Goal: Task Accomplishment & Management: Use online tool/utility

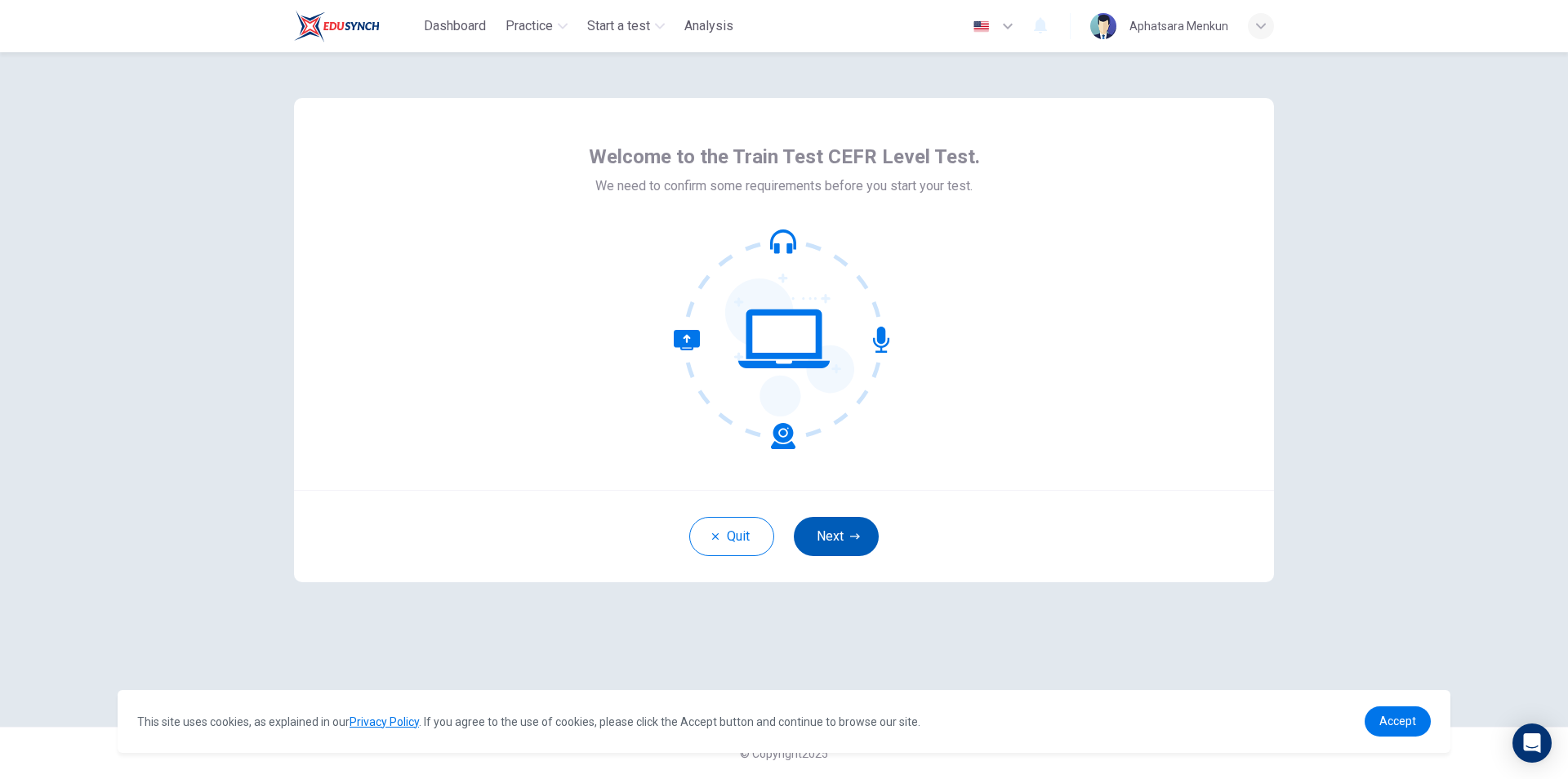
click at [842, 534] on button "Next" at bounding box center [836, 536] width 85 height 39
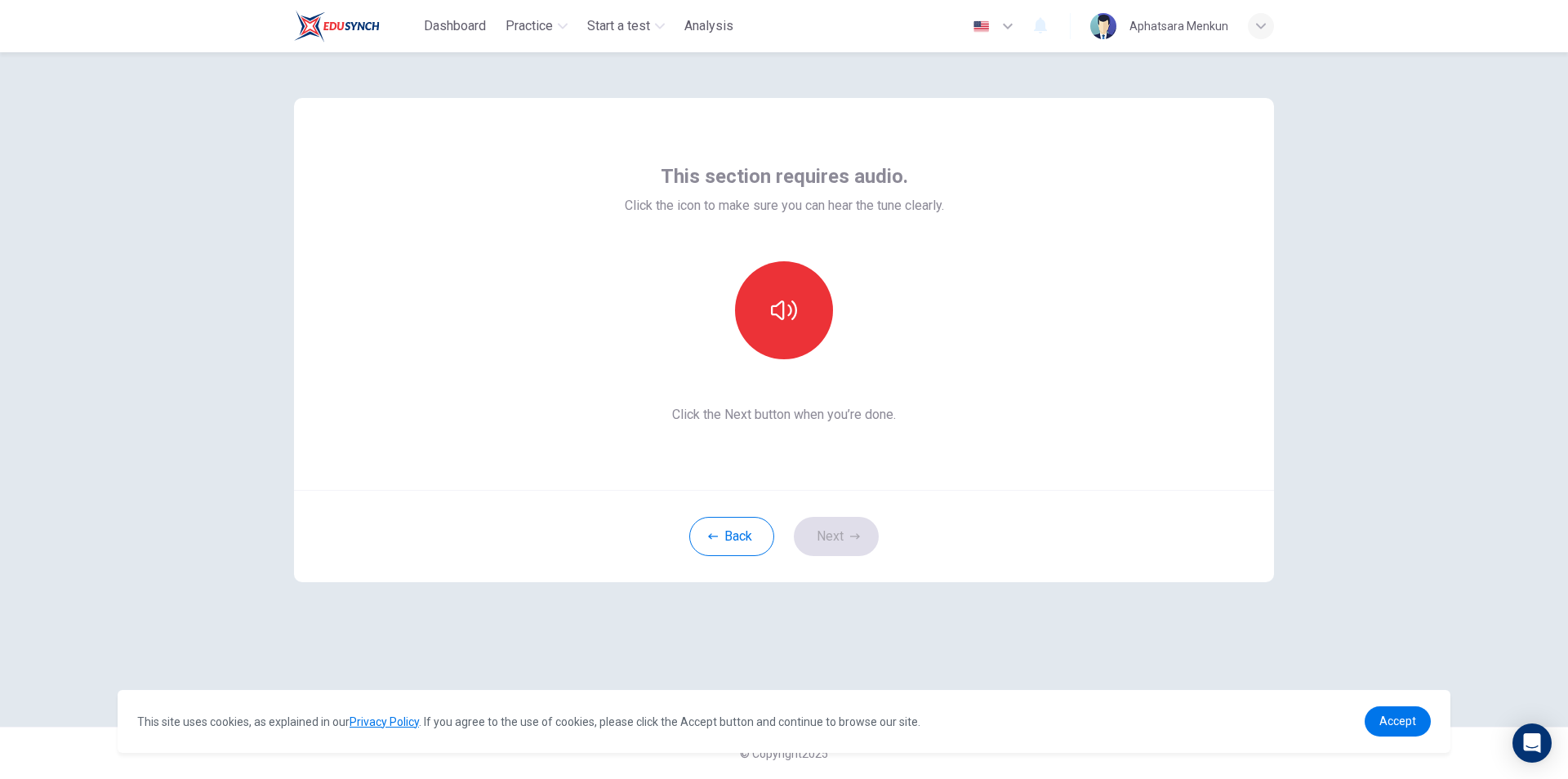
click at [832, 322] on div at bounding box center [784, 311] width 177 height 98
click at [778, 309] on icon "button" at bounding box center [784, 310] width 26 height 26
click at [862, 532] on button "Next" at bounding box center [836, 536] width 85 height 39
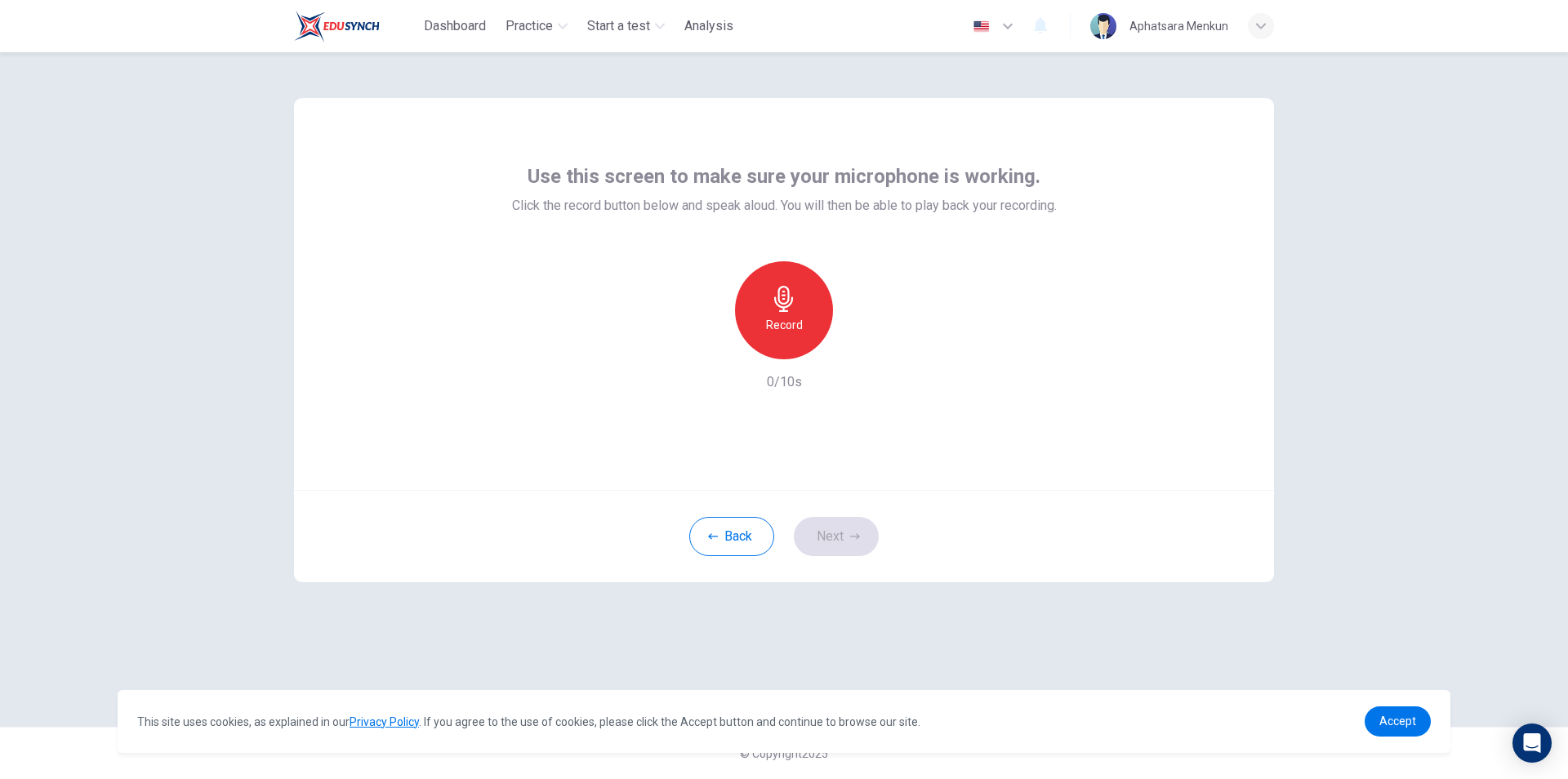
click at [802, 329] on div "Record" at bounding box center [784, 311] width 98 height 98
click at [802, 329] on div "Stop" at bounding box center [784, 311] width 98 height 98
click at [860, 345] on icon "button" at bounding box center [861, 346] width 7 height 10
click at [856, 543] on button "Next" at bounding box center [836, 536] width 85 height 39
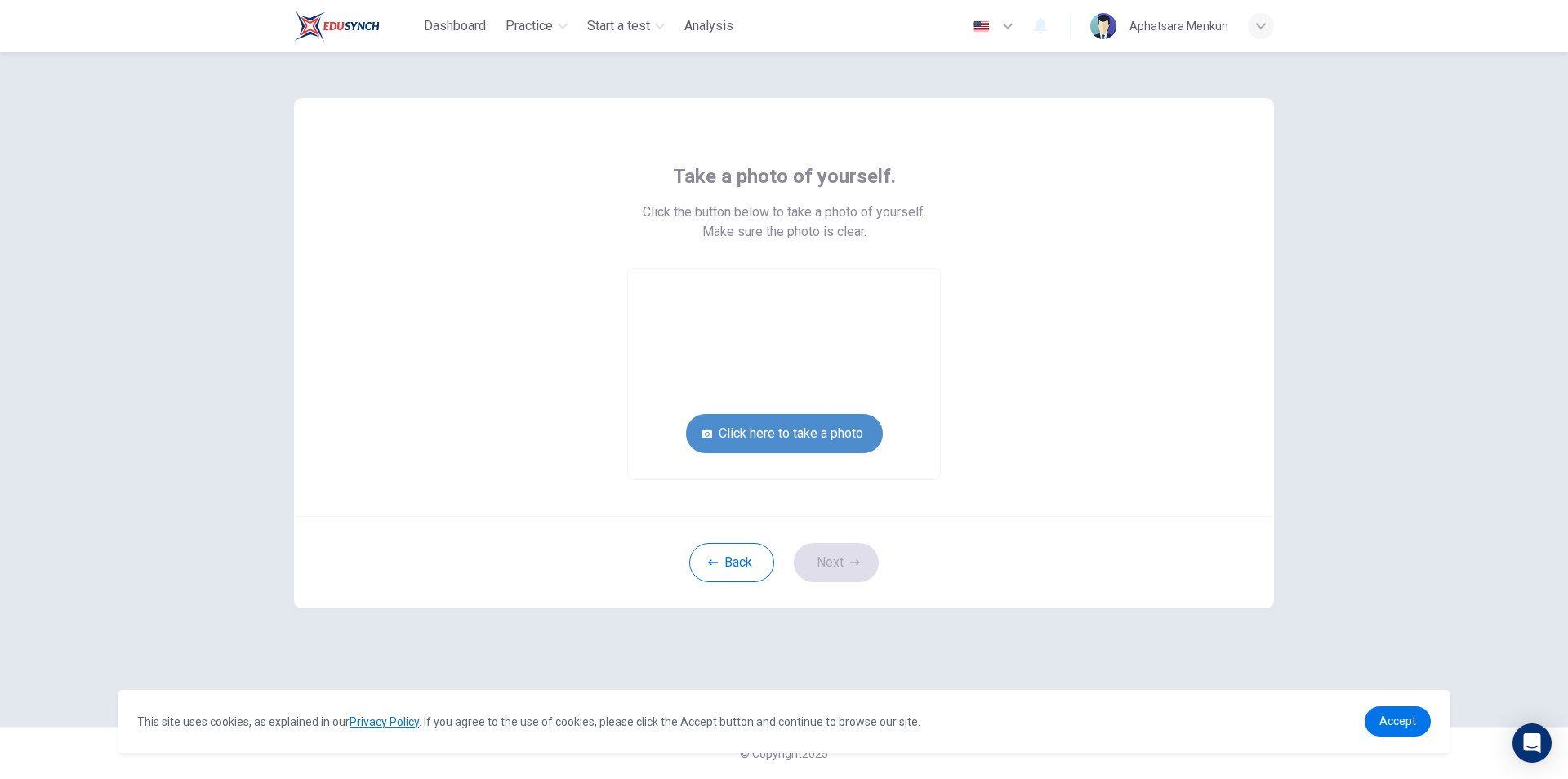
click at [827, 438] on button "Click here to take a photo" at bounding box center [784, 433] width 197 height 39
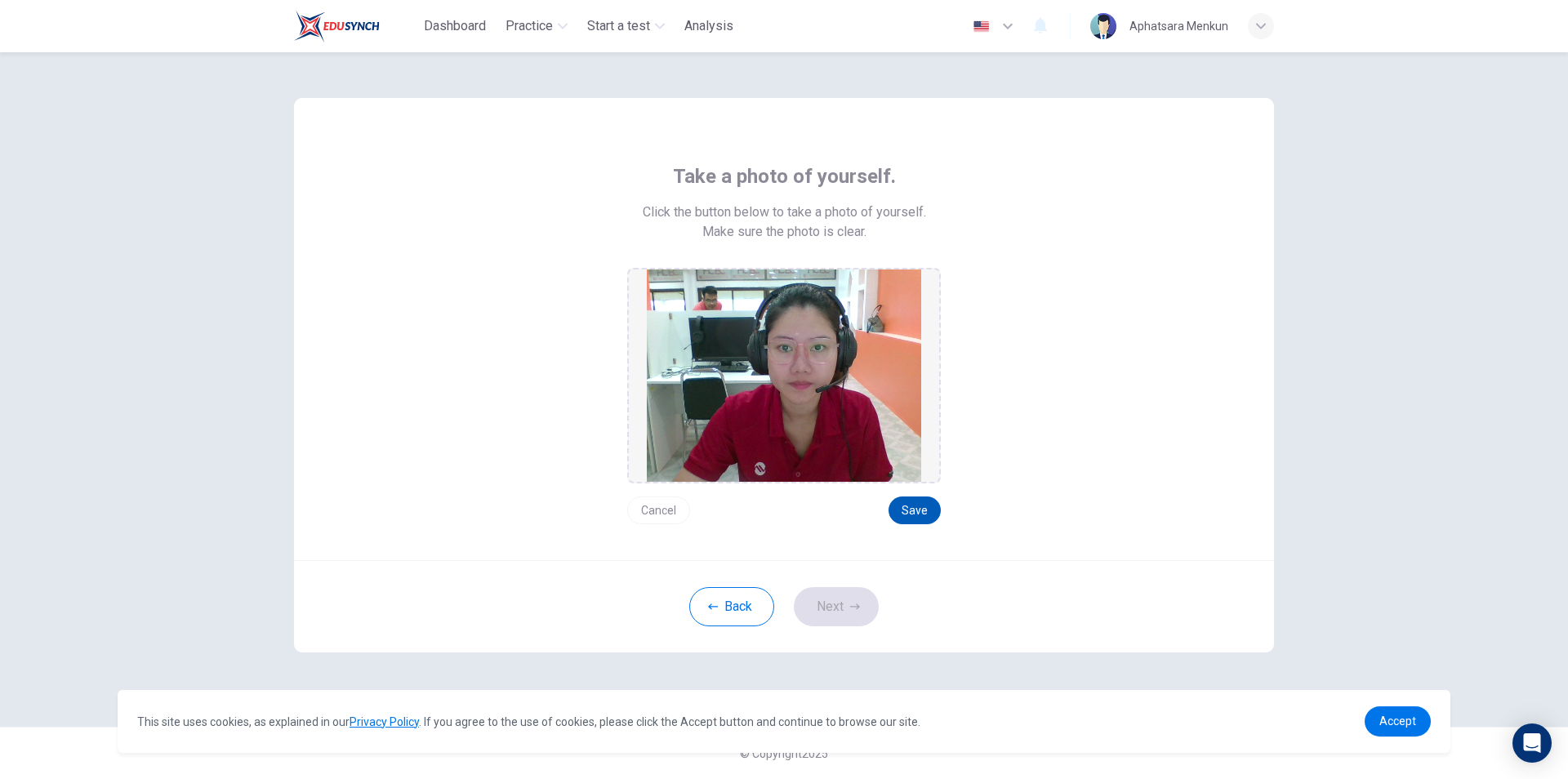
click at [910, 521] on button "Save" at bounding box center [915, 510] width 53 height 28
click at [851, 613] on button "Next" at bounding box center [836, 606] width 85 height 39
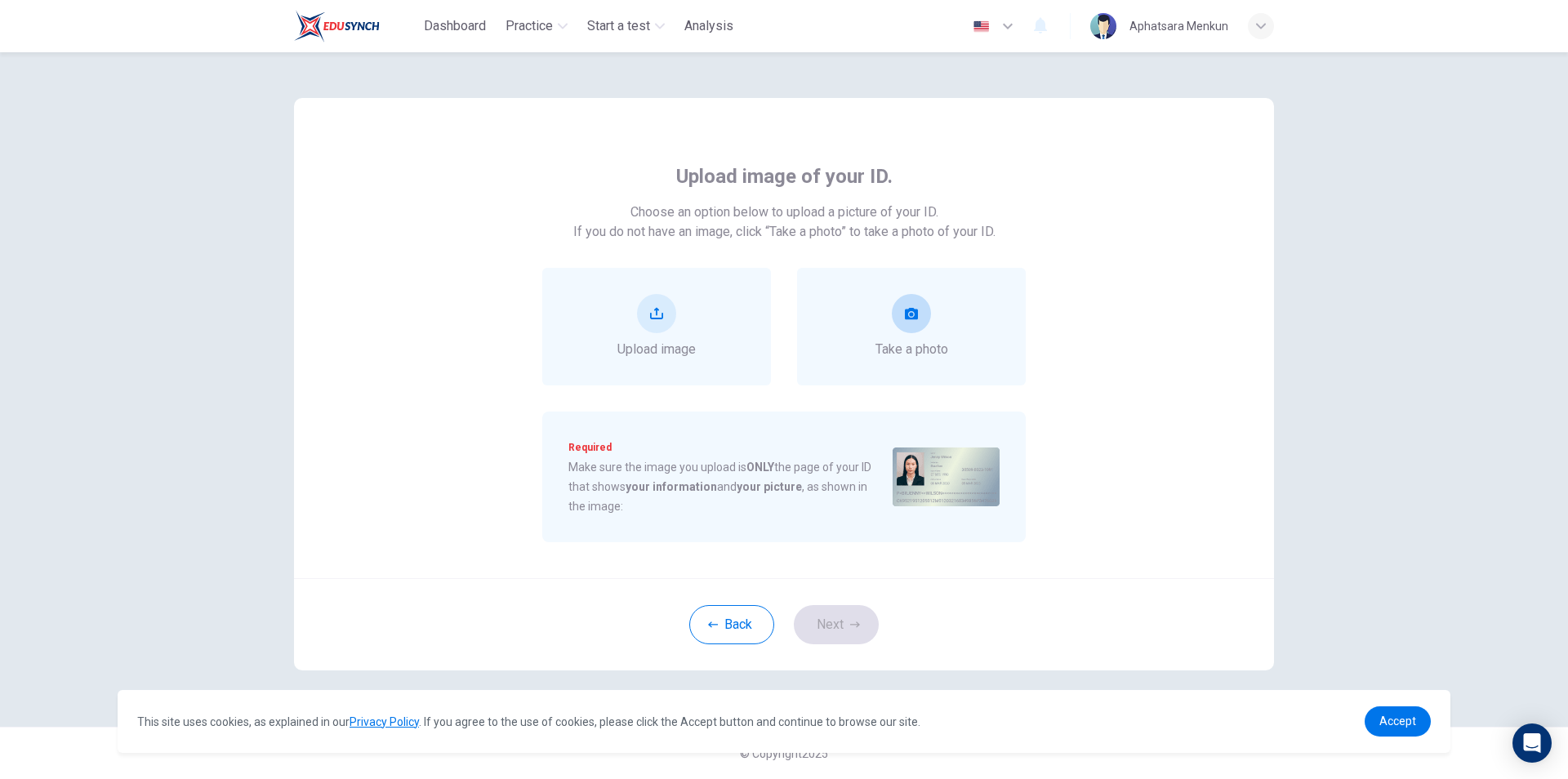
click at [925, 305] on button "take photo" at bounding box center [911, 313] width 39 height 39
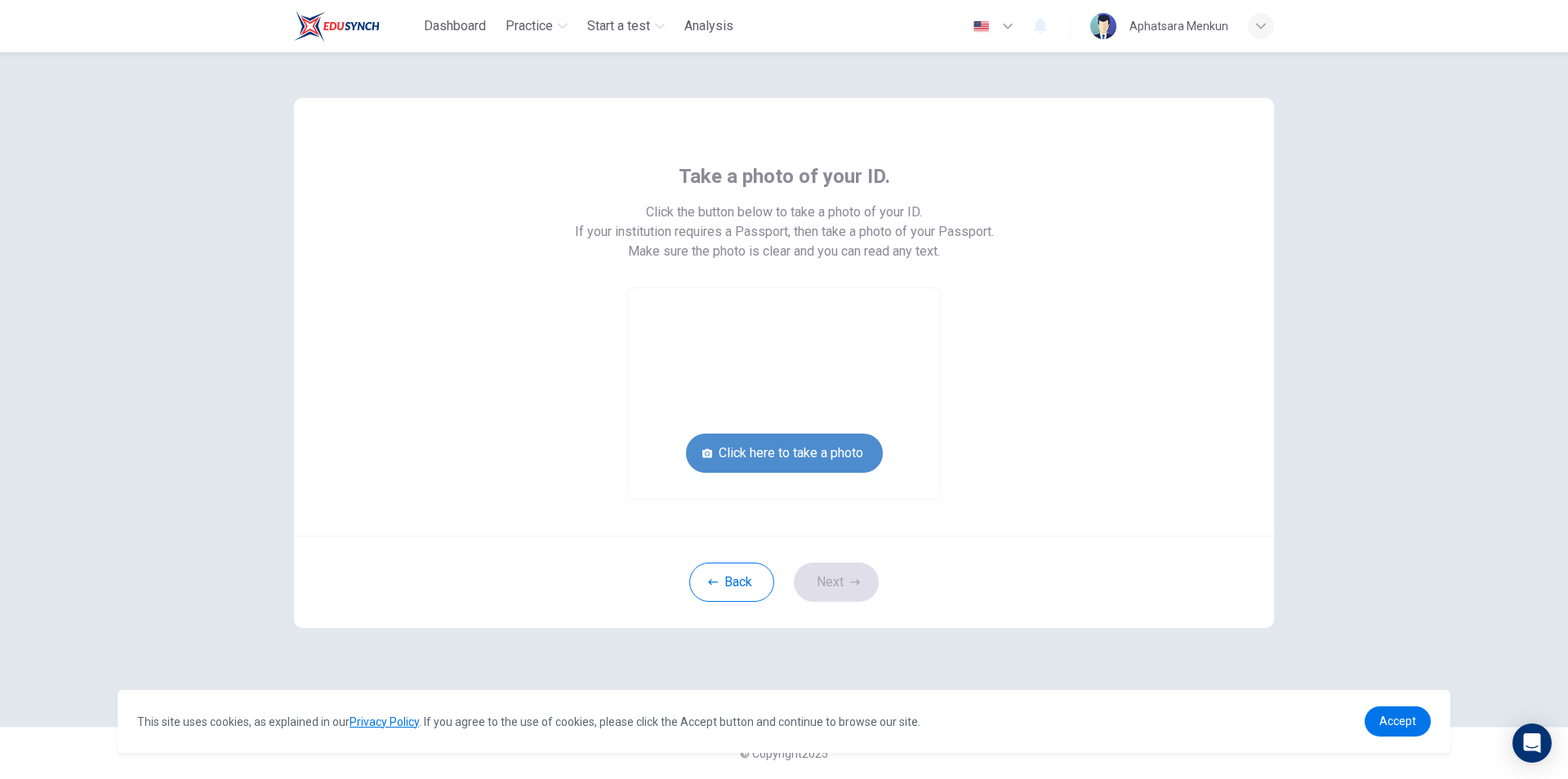
click at [815, 443] on button "Click here to take a photo" at bounding box center [784, 453] width 197 height 39
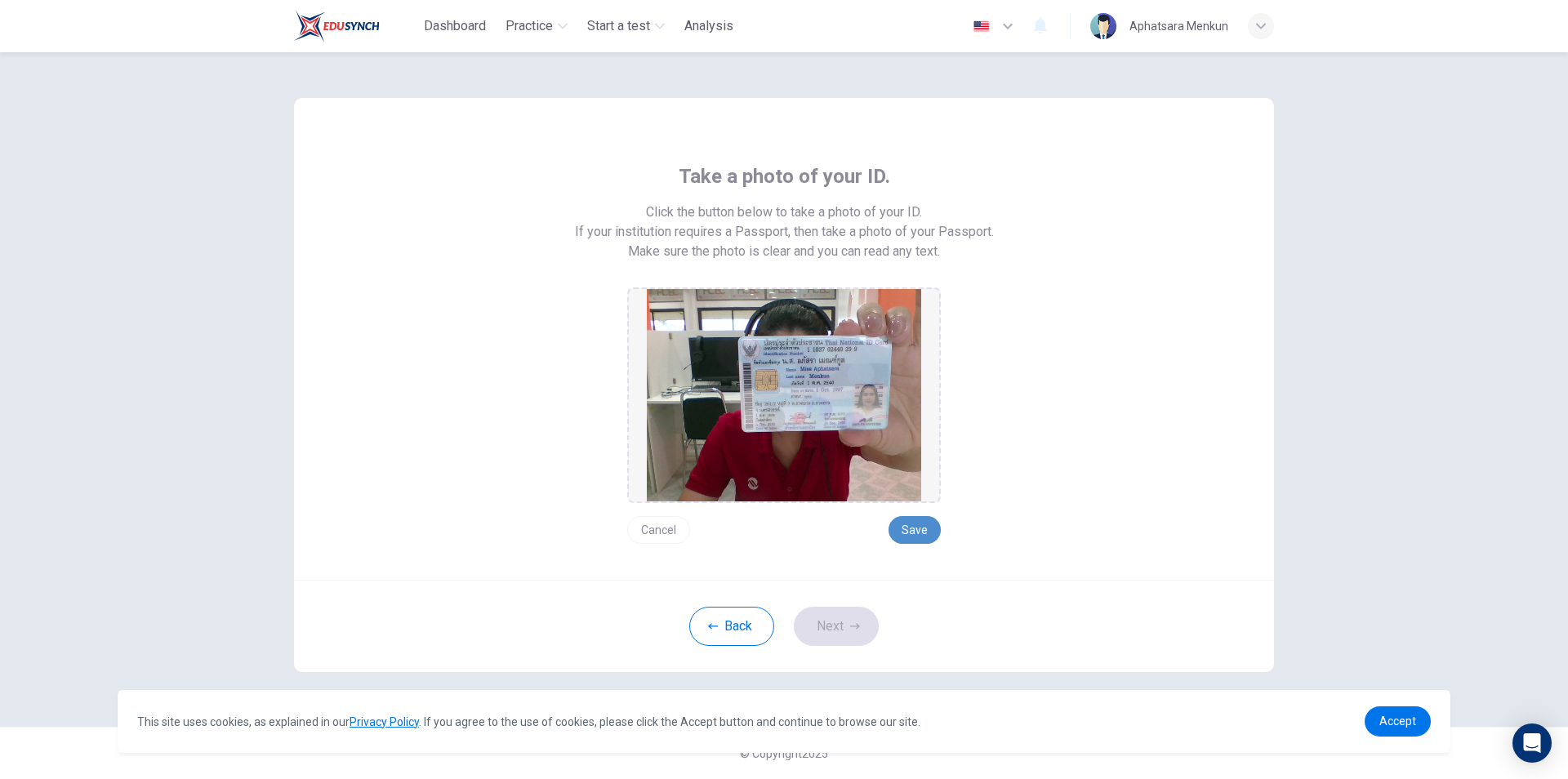
click at [918, 537] on button "Save" at bounding box center [915, 530] width 53 height 28
click at [835, 614] on button "Next" at bounding box center [836, 626] width 85 height 39
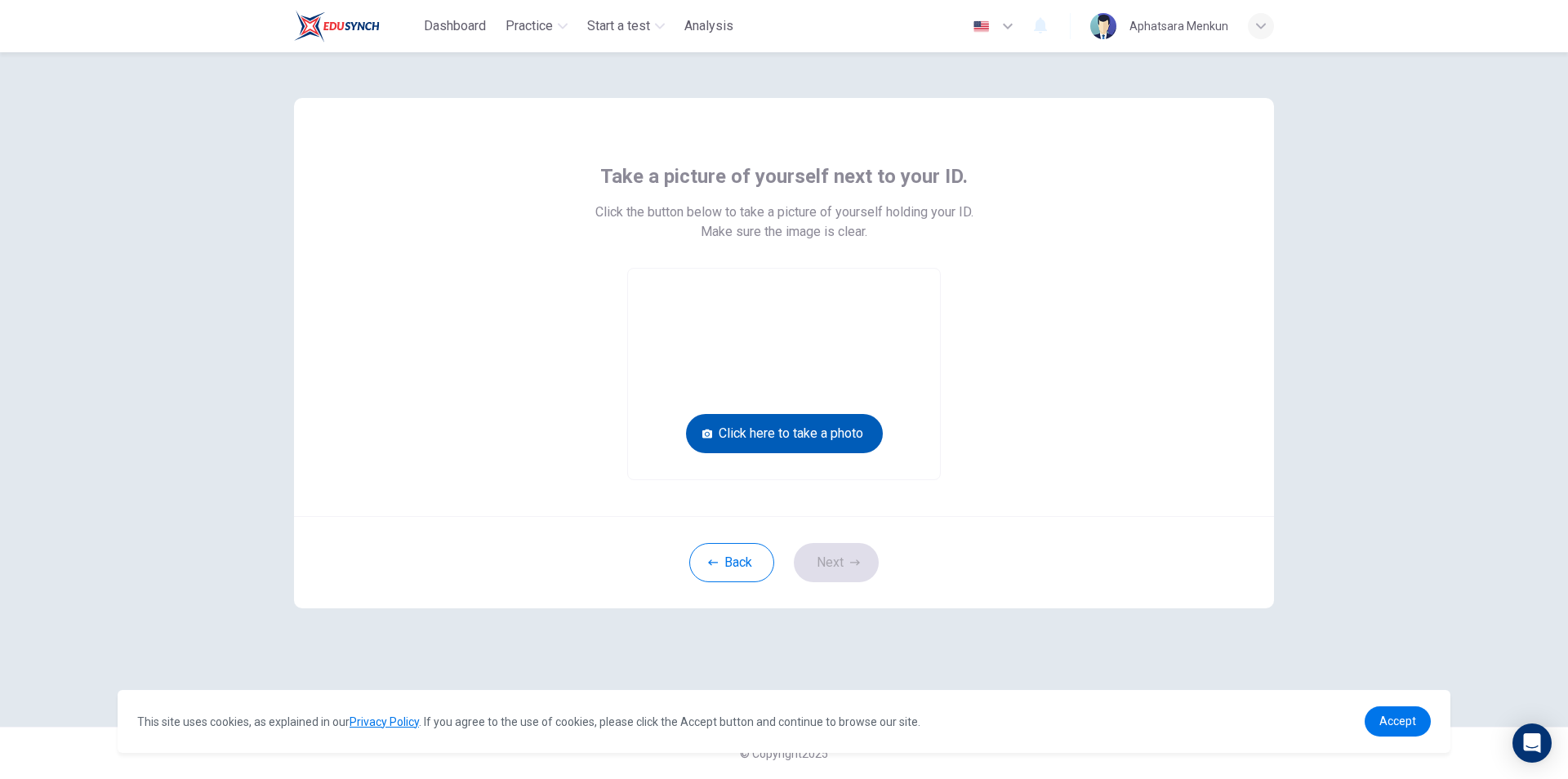
click at [814, 427] on button "Click here to take a photo" at bounding box center [784, 433] width 197 height 39
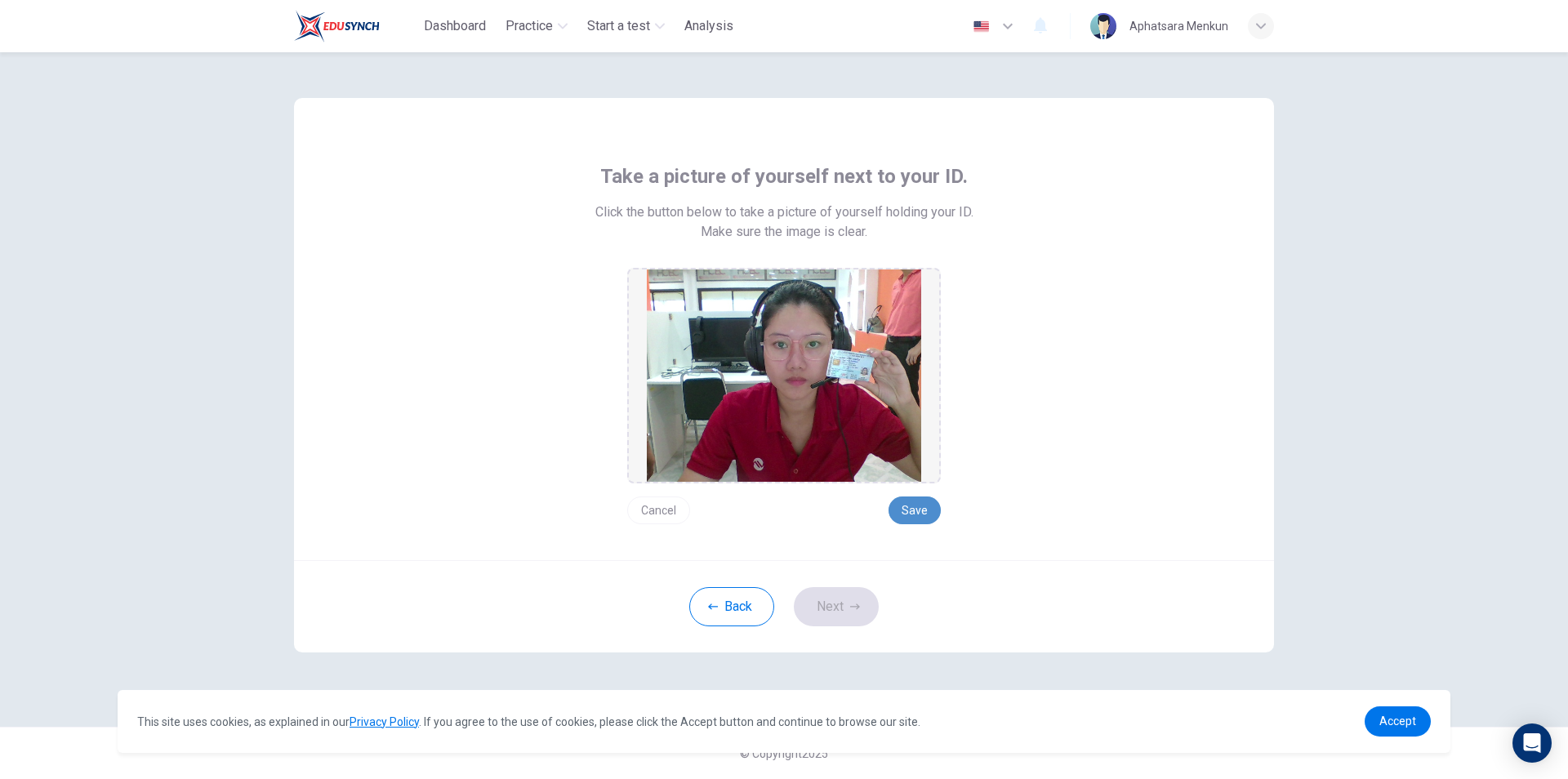
click at [920, 504] on button "Save" at bounding box center [915, 510] width 53 height 28
click at [832, 601] on button "Next" at bounding box center [836, 606] width 85 height 39
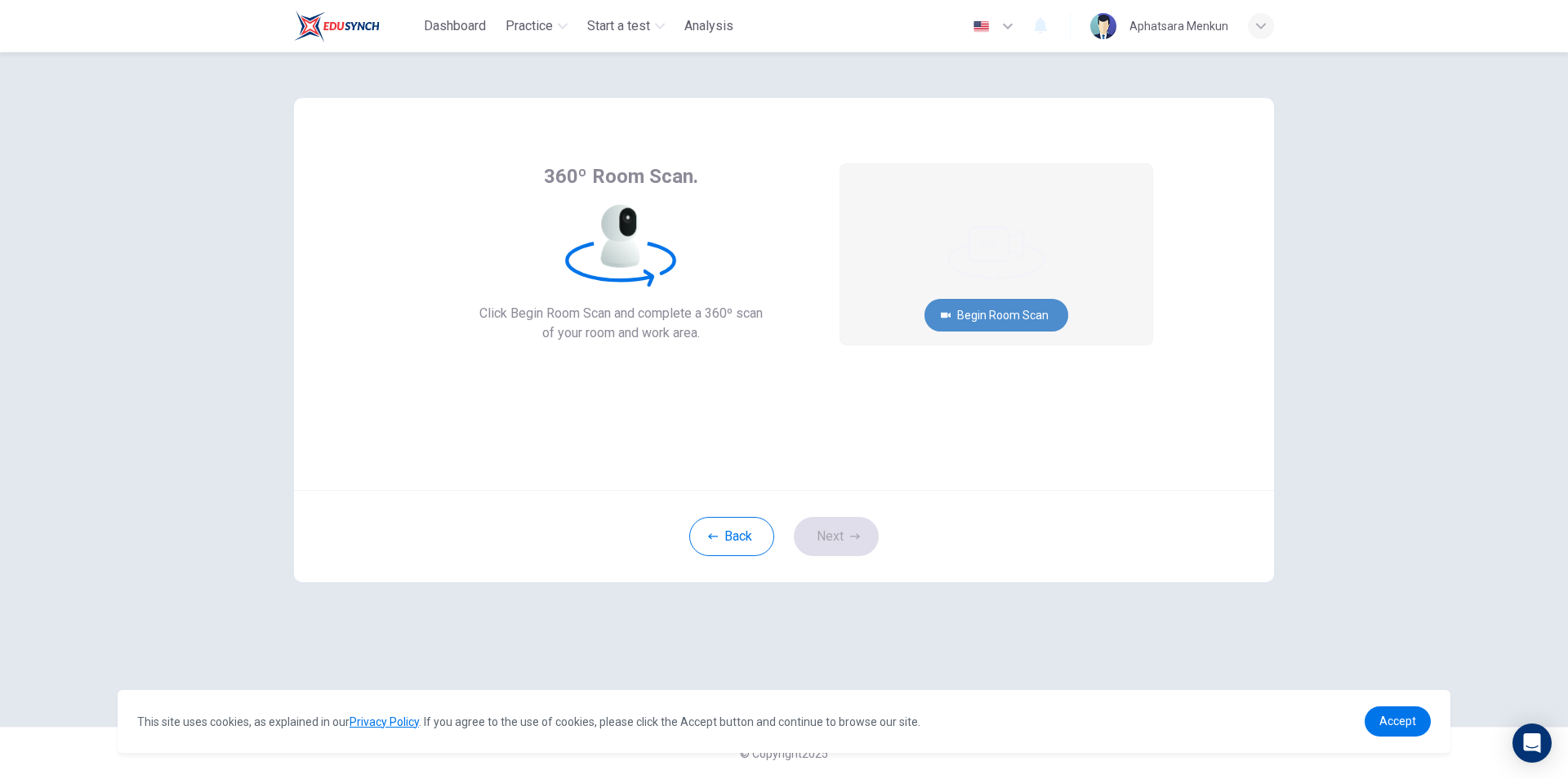
click at [1013, 318] on button "Begin Room Scan" at bounding box center [996, 315] width 144 height 33
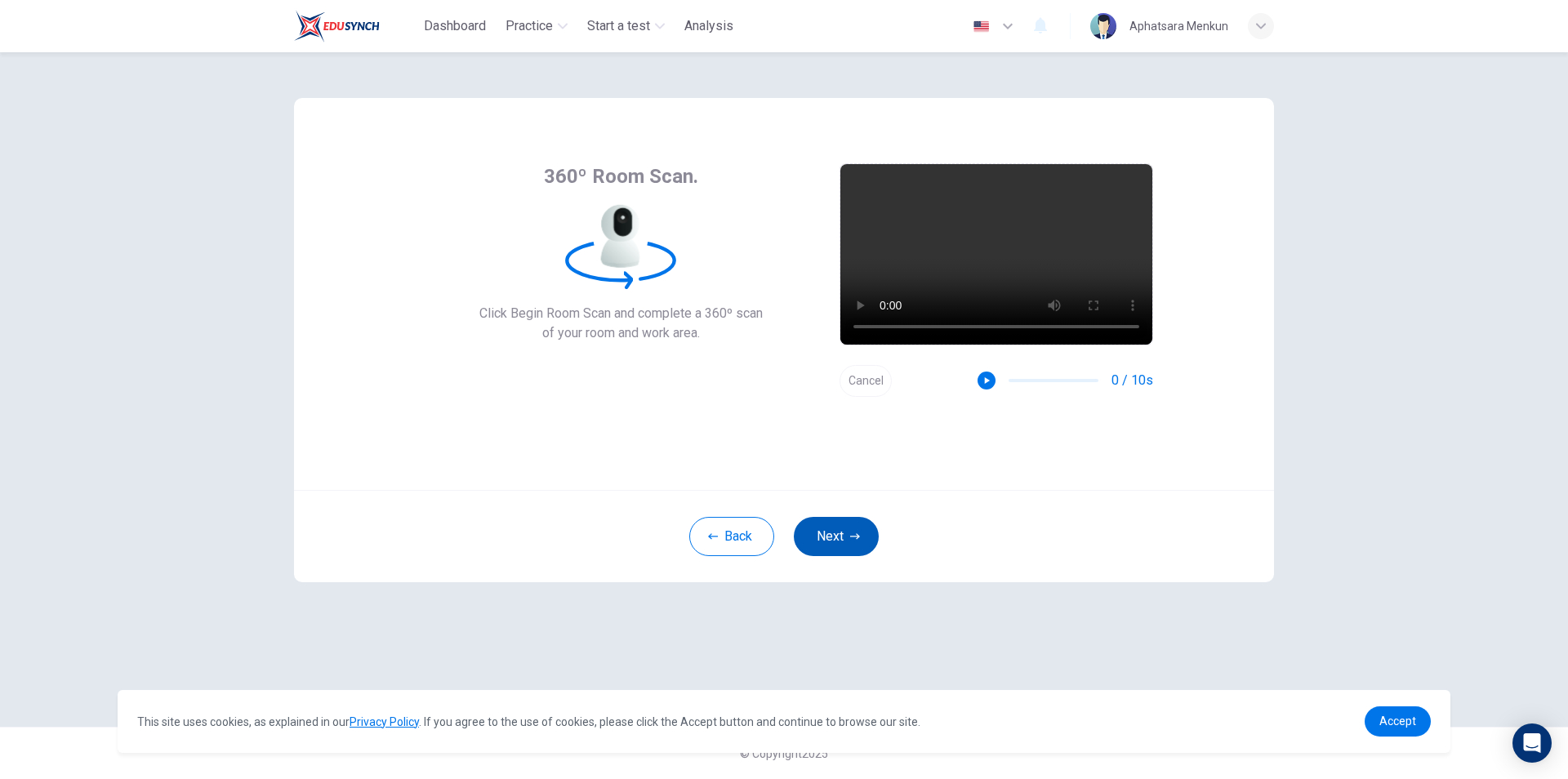
click at [829, 534] on button "Next" at bounding box center [836, 536] width 85 height 39
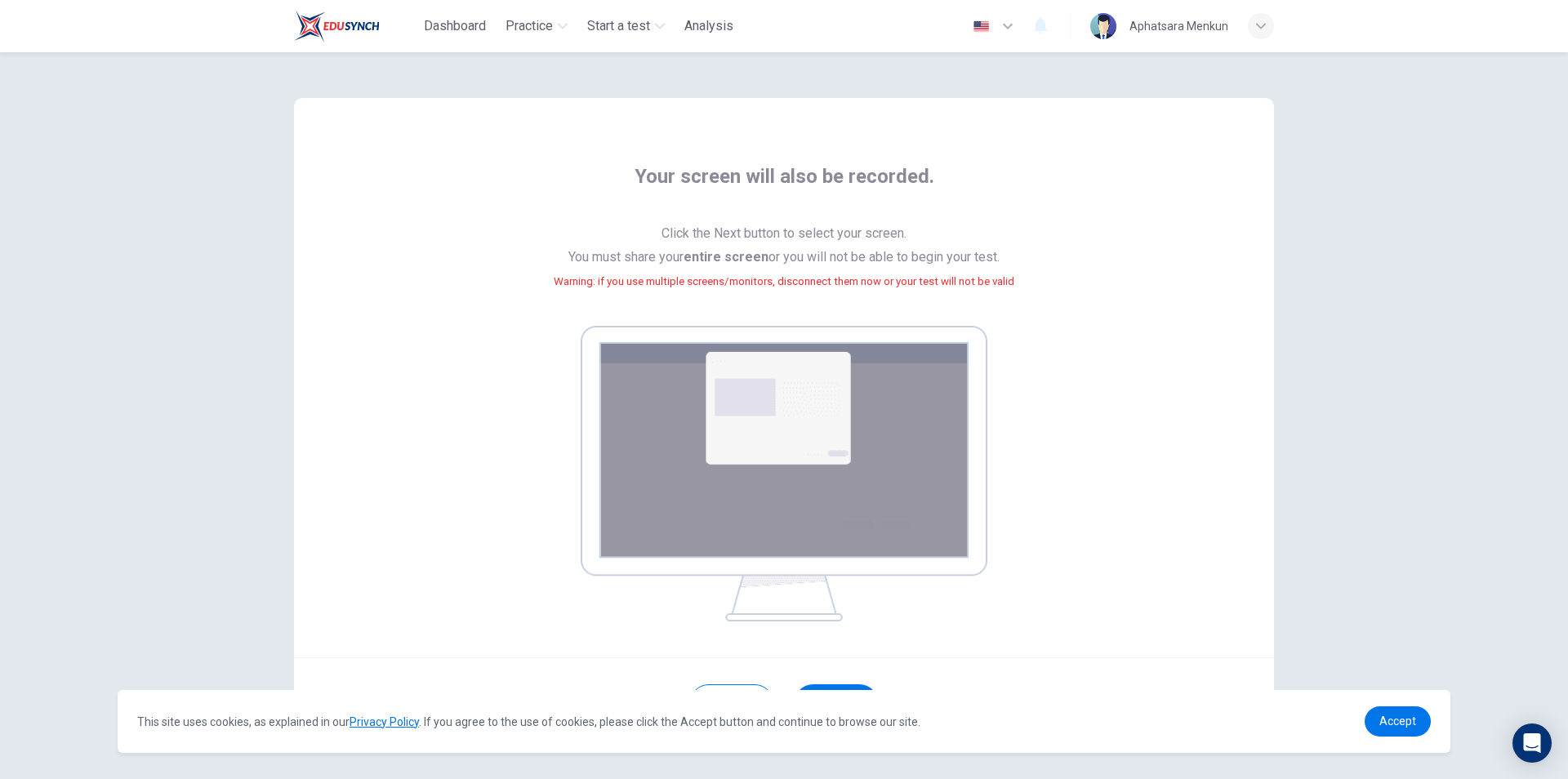
scroll to position [68, 0]
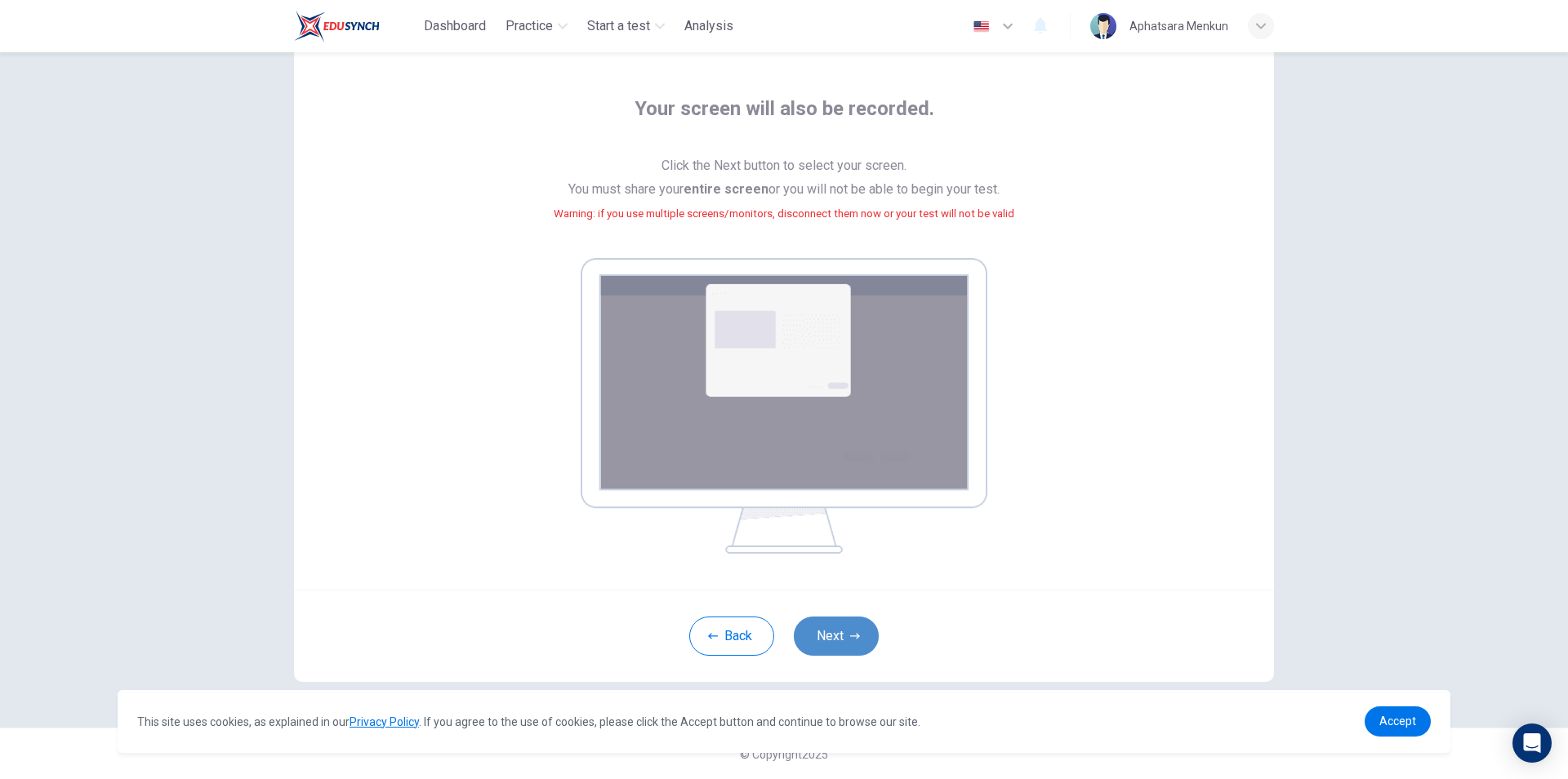
click at [839, 639] on button "Next" at bounding box center [836, 636] width 85 height 39
click at [818, 633] on button "Next" at bounding box center [836, 636] width 85 height 39
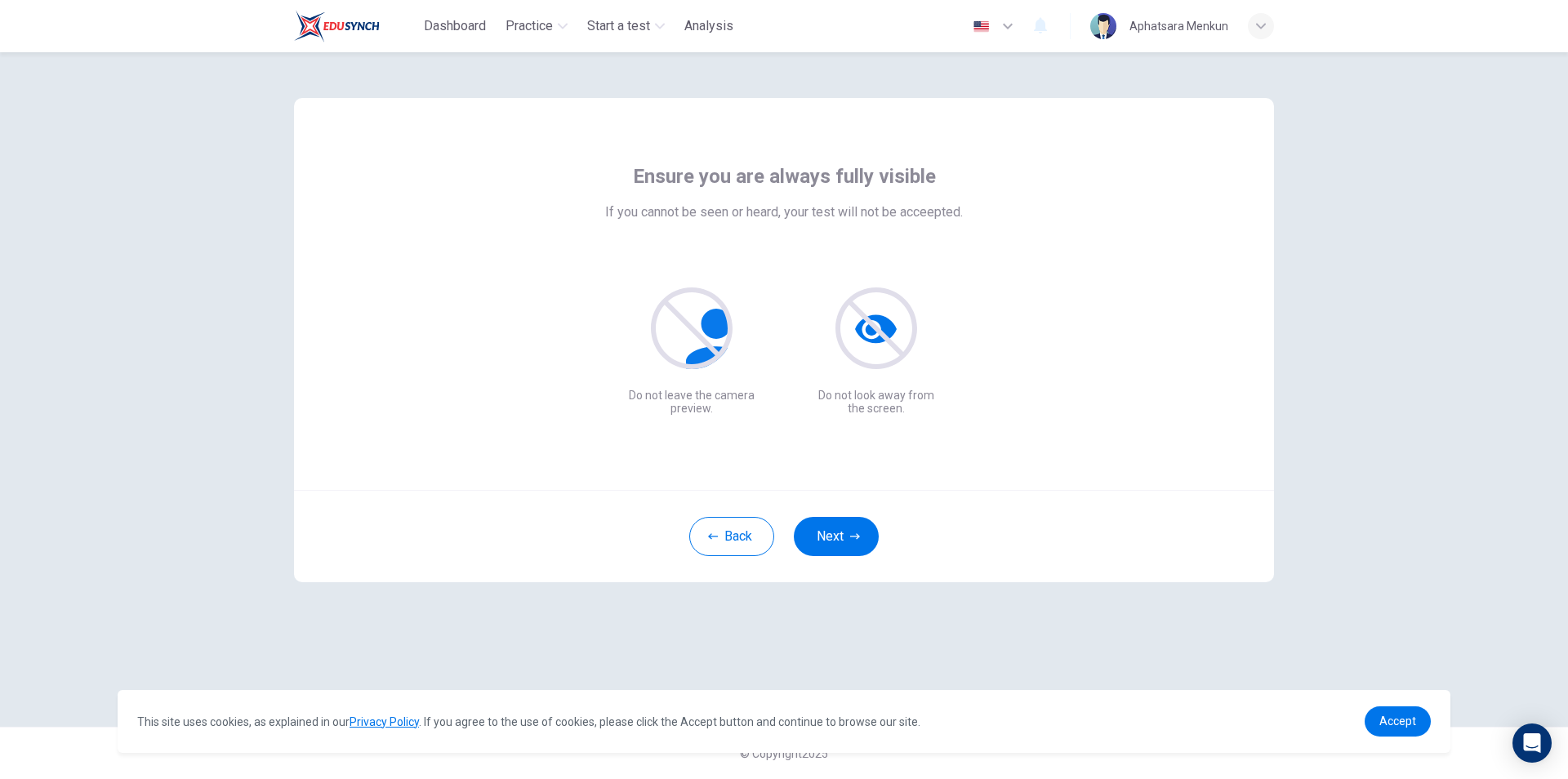
scroll to position [0, 0]
click at [849, 543] on button "Next" at bounding box center [836, 536] width 85 height 39
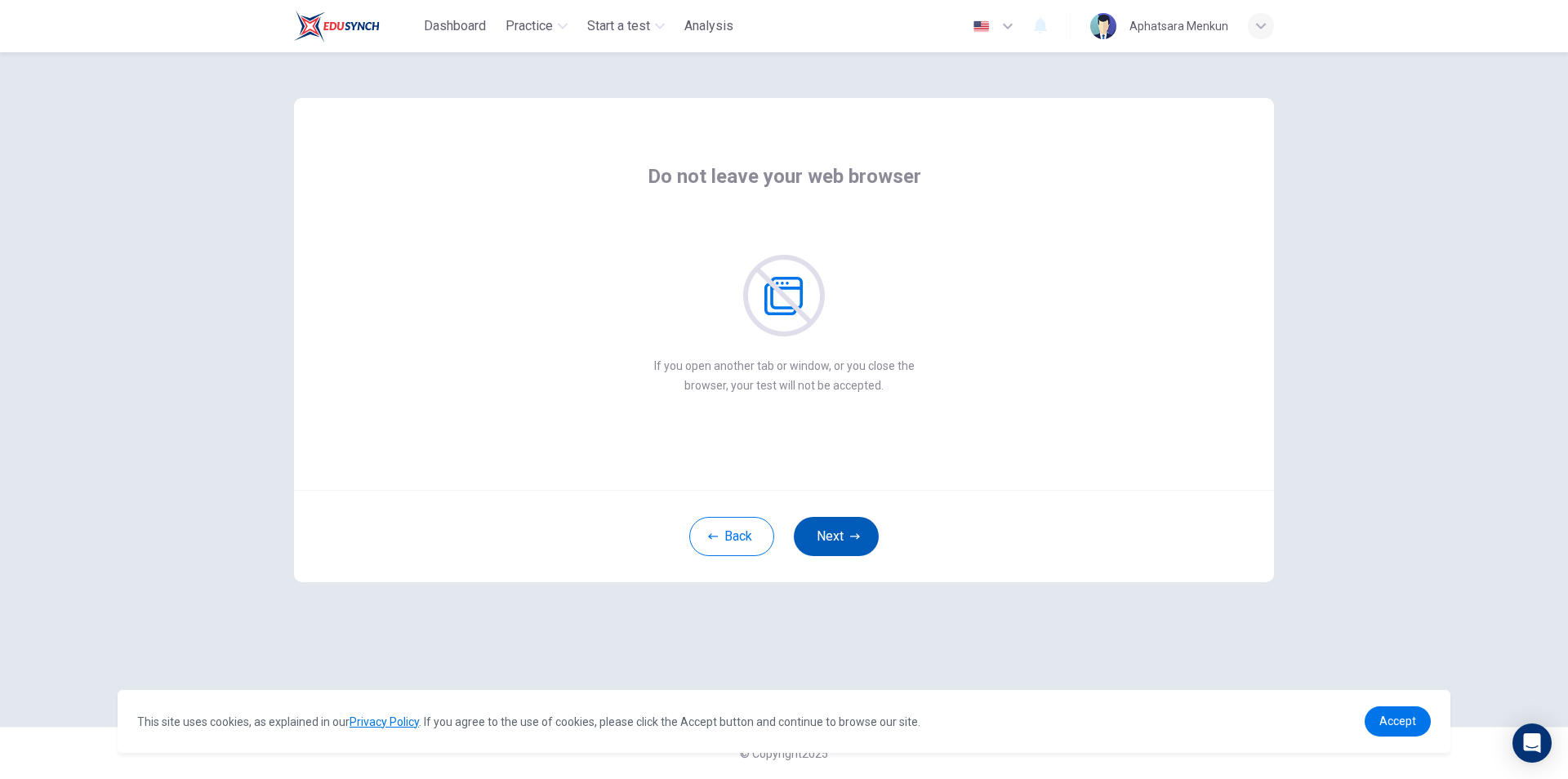
click at [859, 537] on icon "button" at bounding box center [855, 536] width 10 height 5
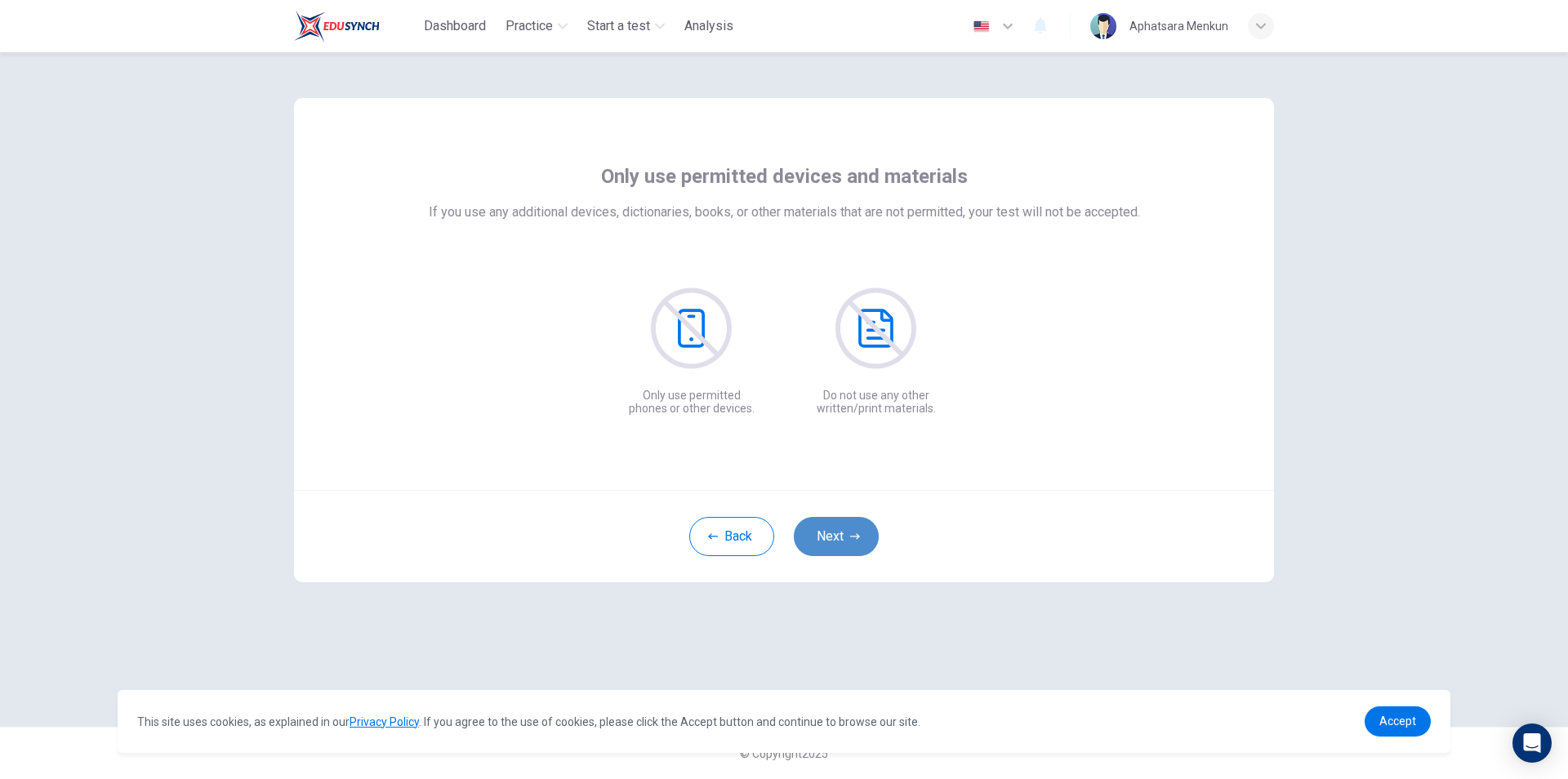
click at [859, 537] on icon "button" at bounding box center [855, 536] width 10 height 5
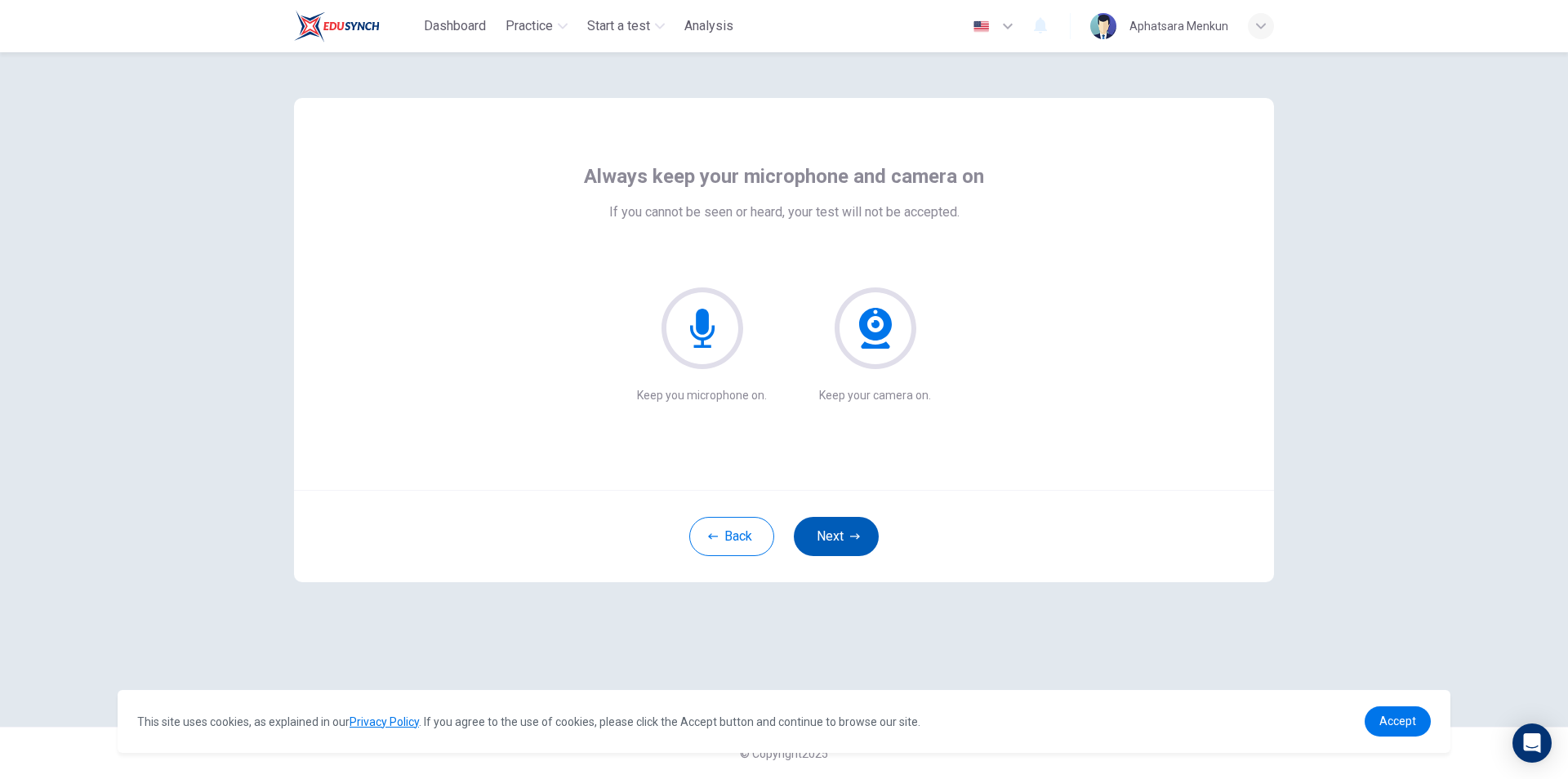
click at [859, 537] on icon "button" at bounding box center [855, 536] width 10 height 5
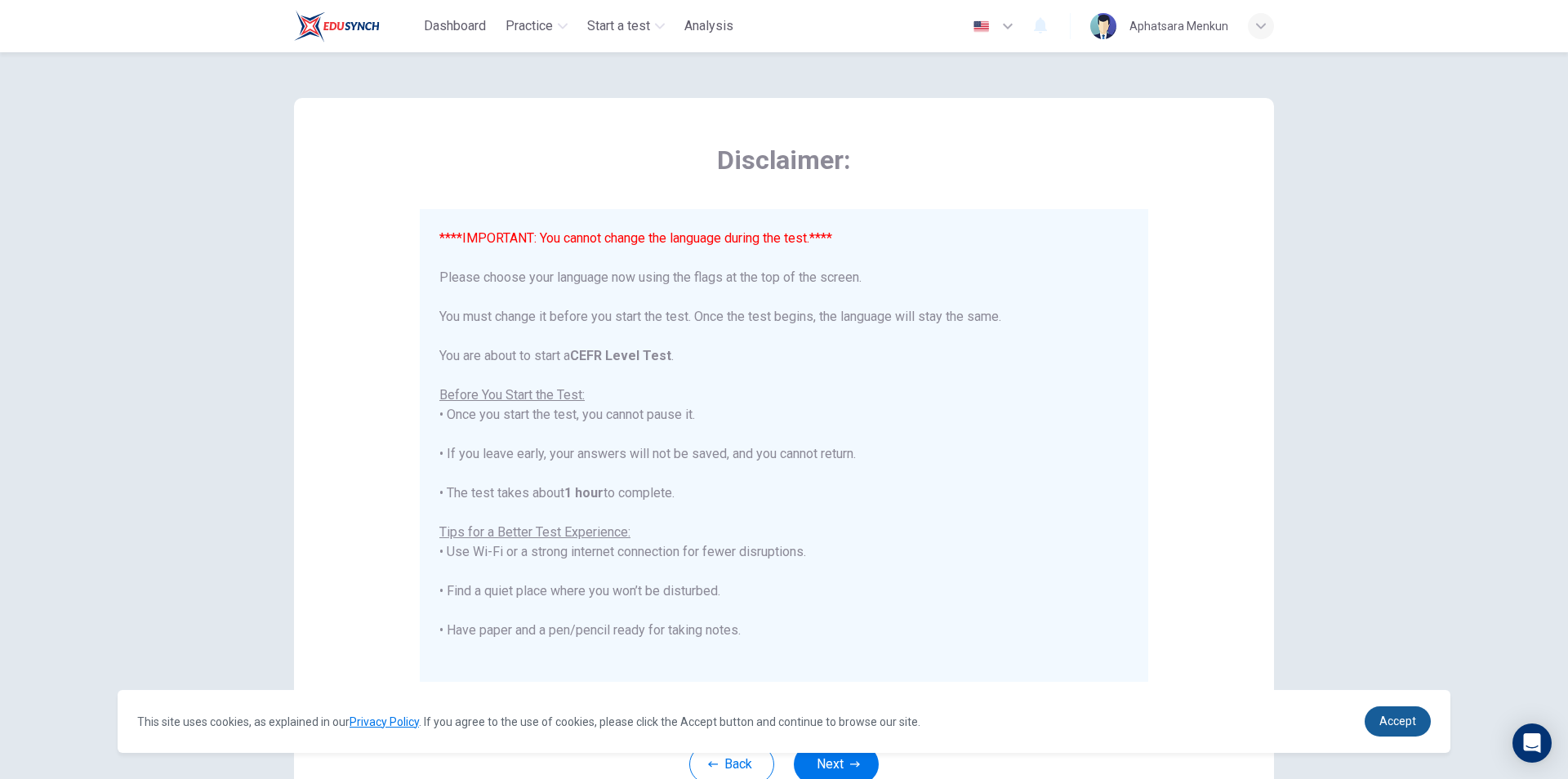
click at [1406, 718] on span "Accept" at bounding box center [1398, 721] width 37 height 13
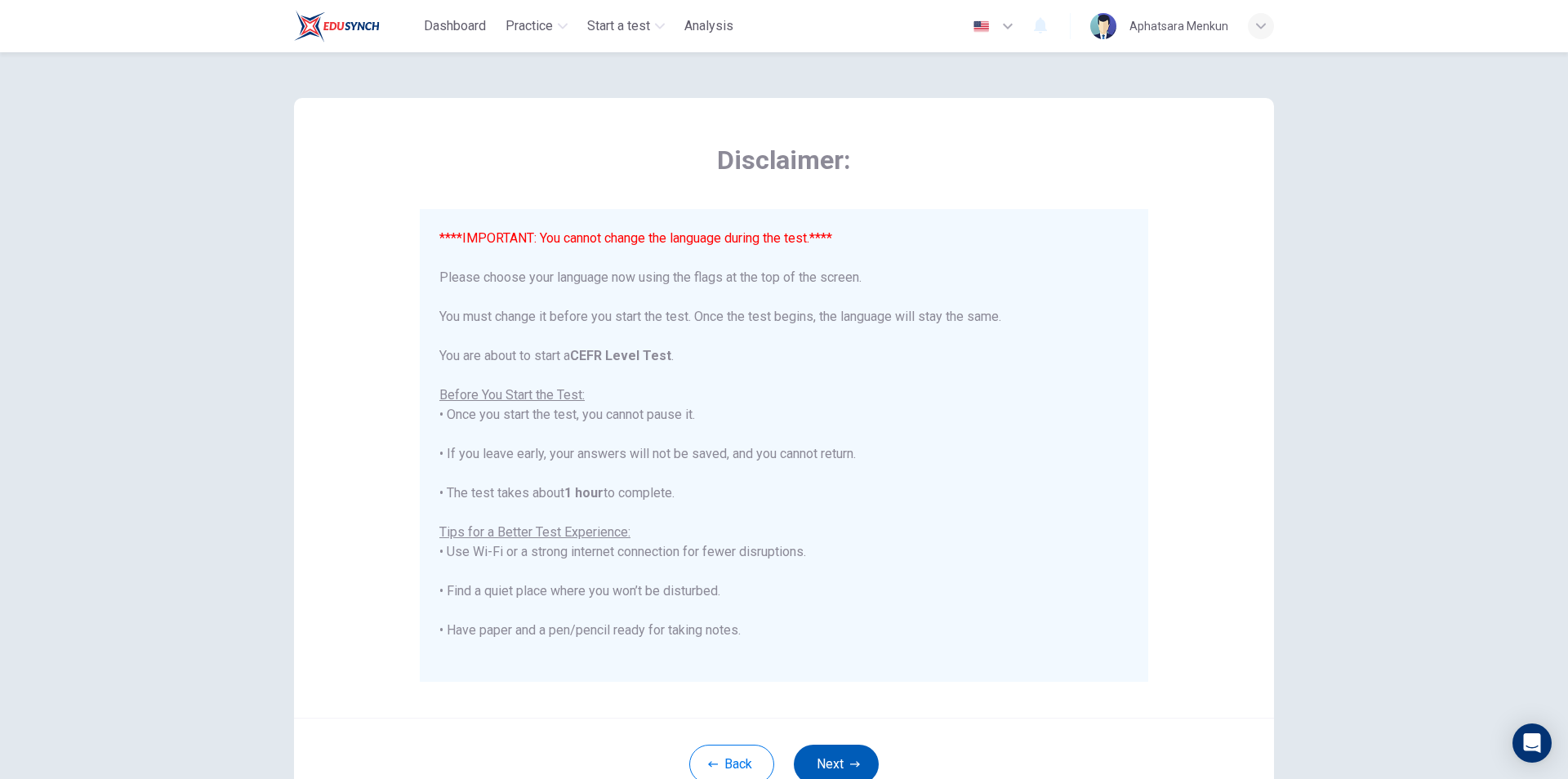
click at [835, 750] on button "Next" at bounding box center [836, 764] width 85 height 39
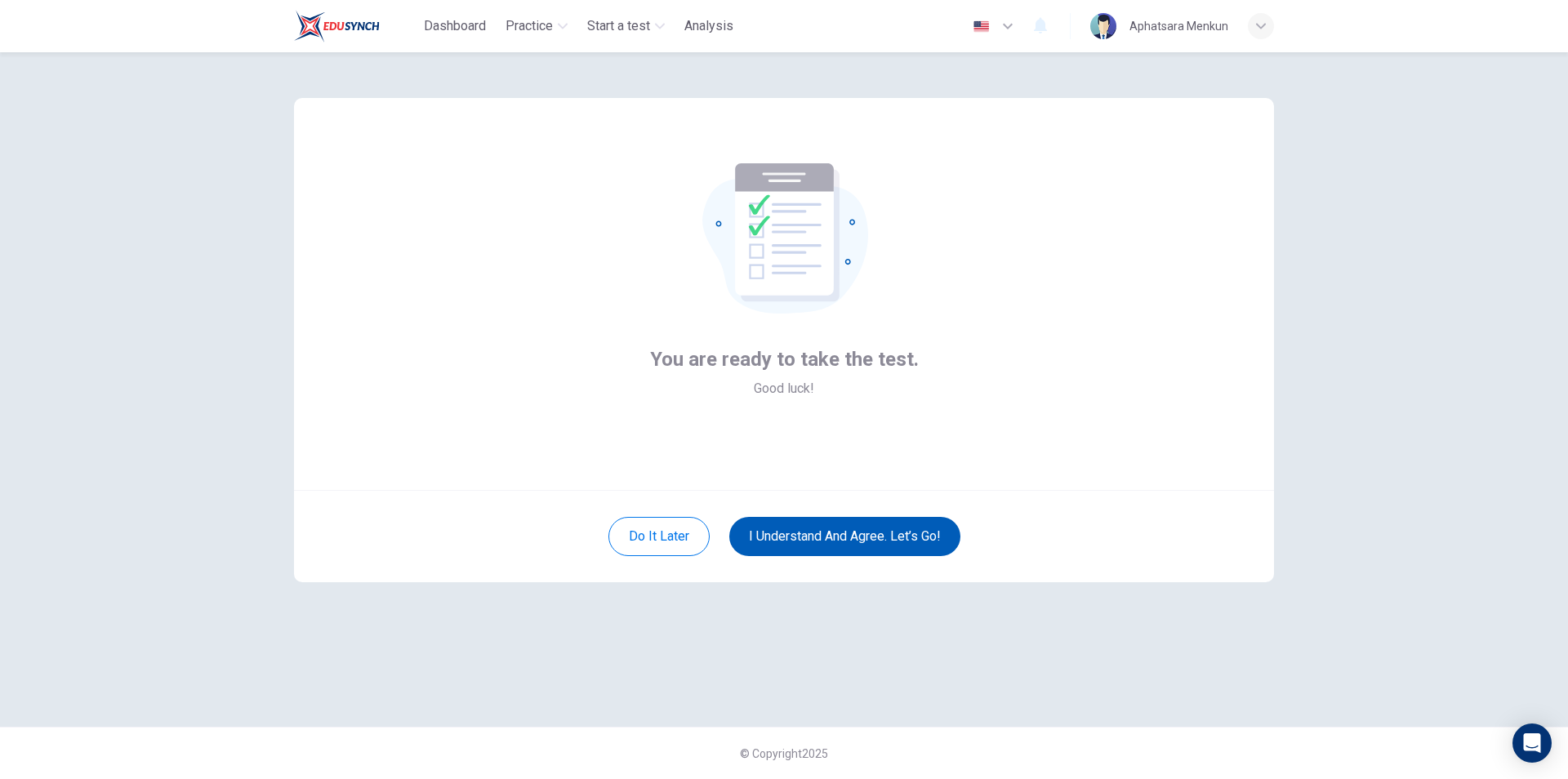
click at [861, 536] on button "I understand and agree. Let’s go!" at bounding box center [844, 536] width 231 height 39
